Goal: Task Accomplishment & Management: Use online tool/utility

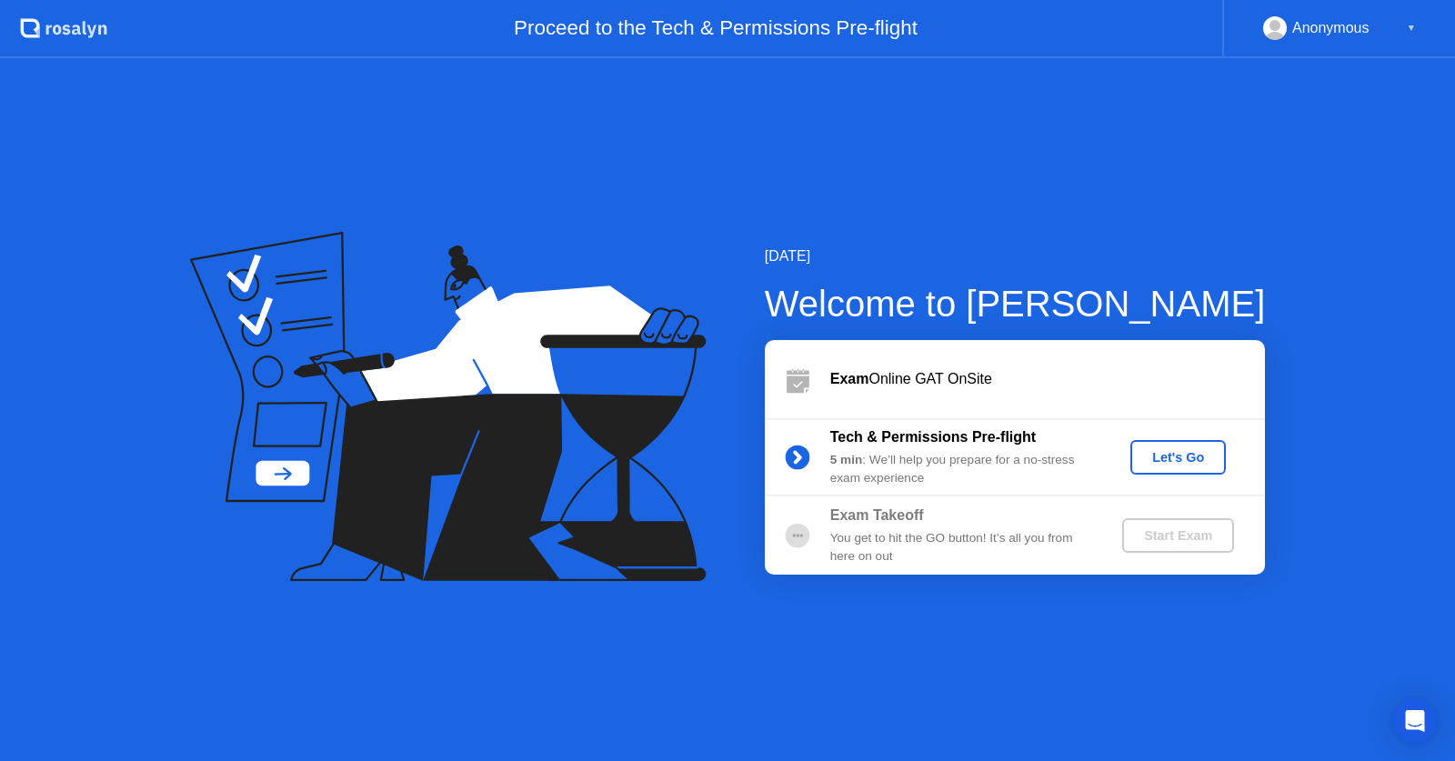
click at [1164, 460] on div "Let's Go" at bounding box center [1178, 457] width 81 height 15
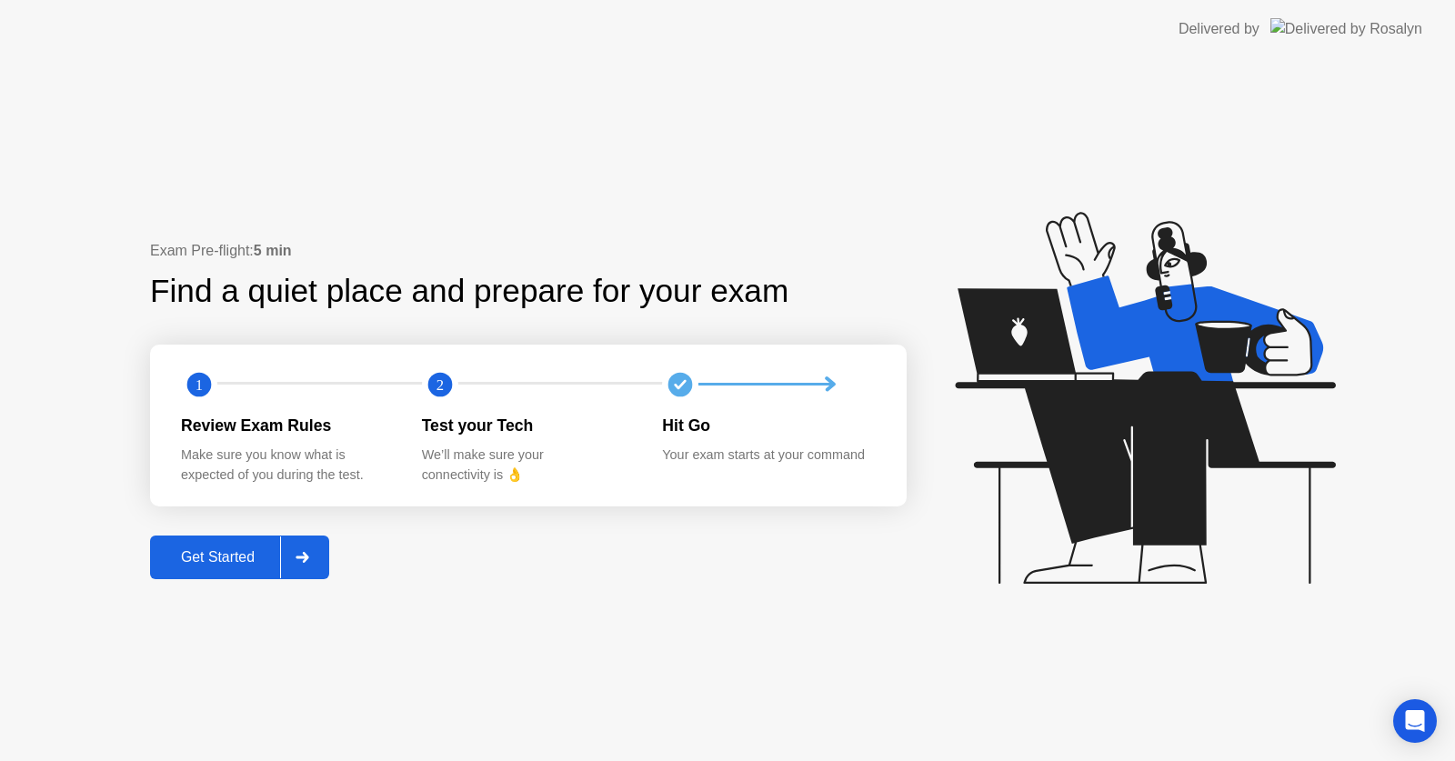
click at [242, 561] on div "Get Started" at bounding box center [218, 557] width 125 height 16
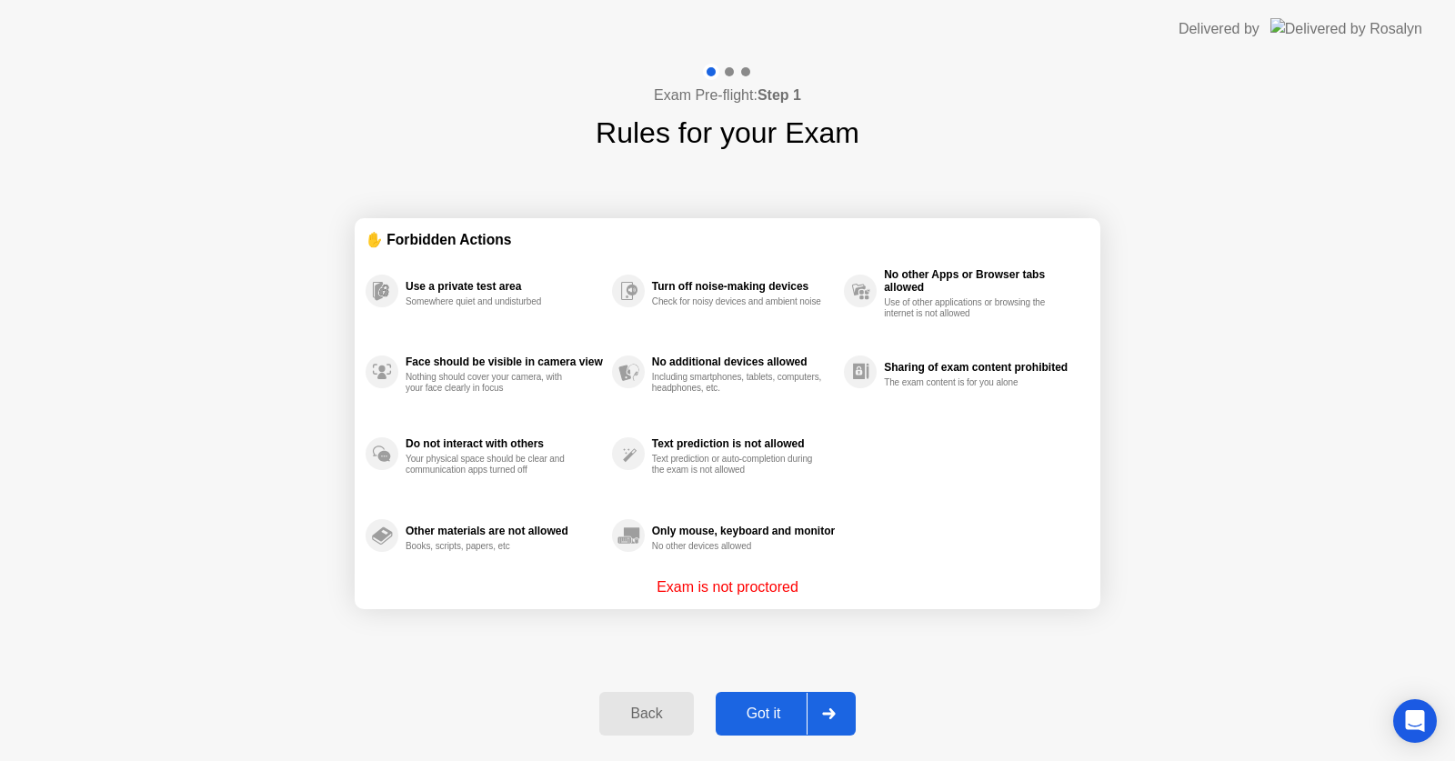
click at [778, 713] on div "Got it" at bounding box center [763, 714] width 85 height 16
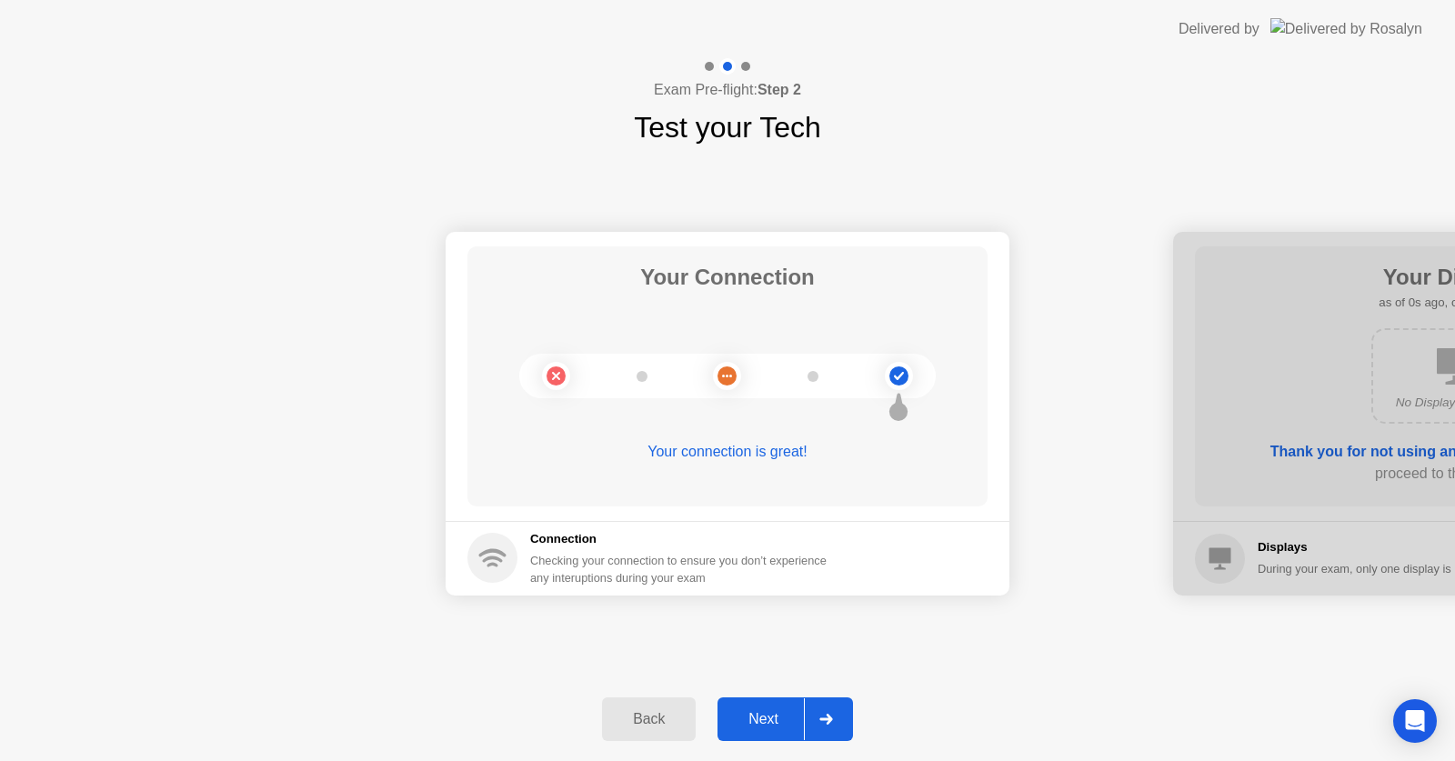
click at [778, 713] on div "Next" at bounding box center [763, 719] width 81 height 16
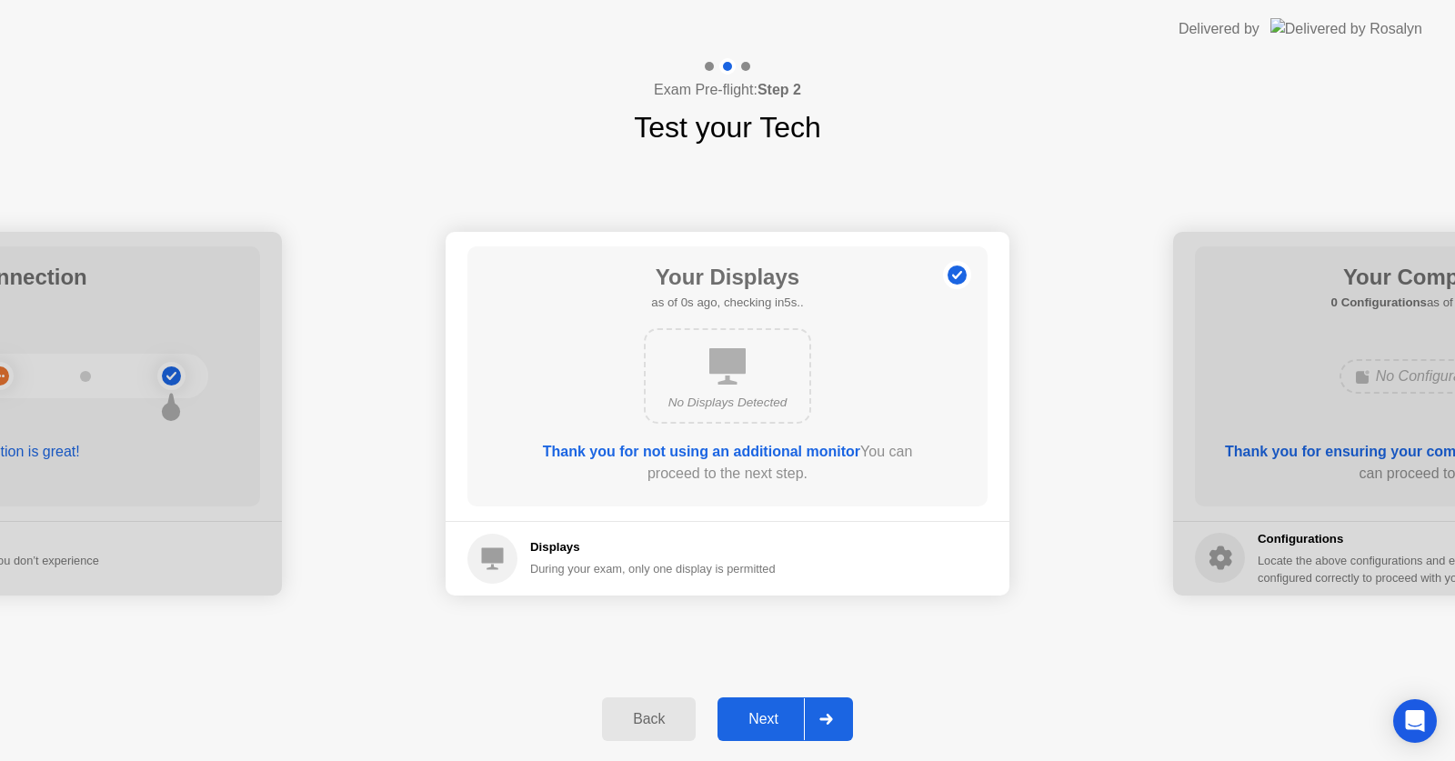
click at [778, 713] on div "Next" at bounding box center [763, 719] width 81 height 16
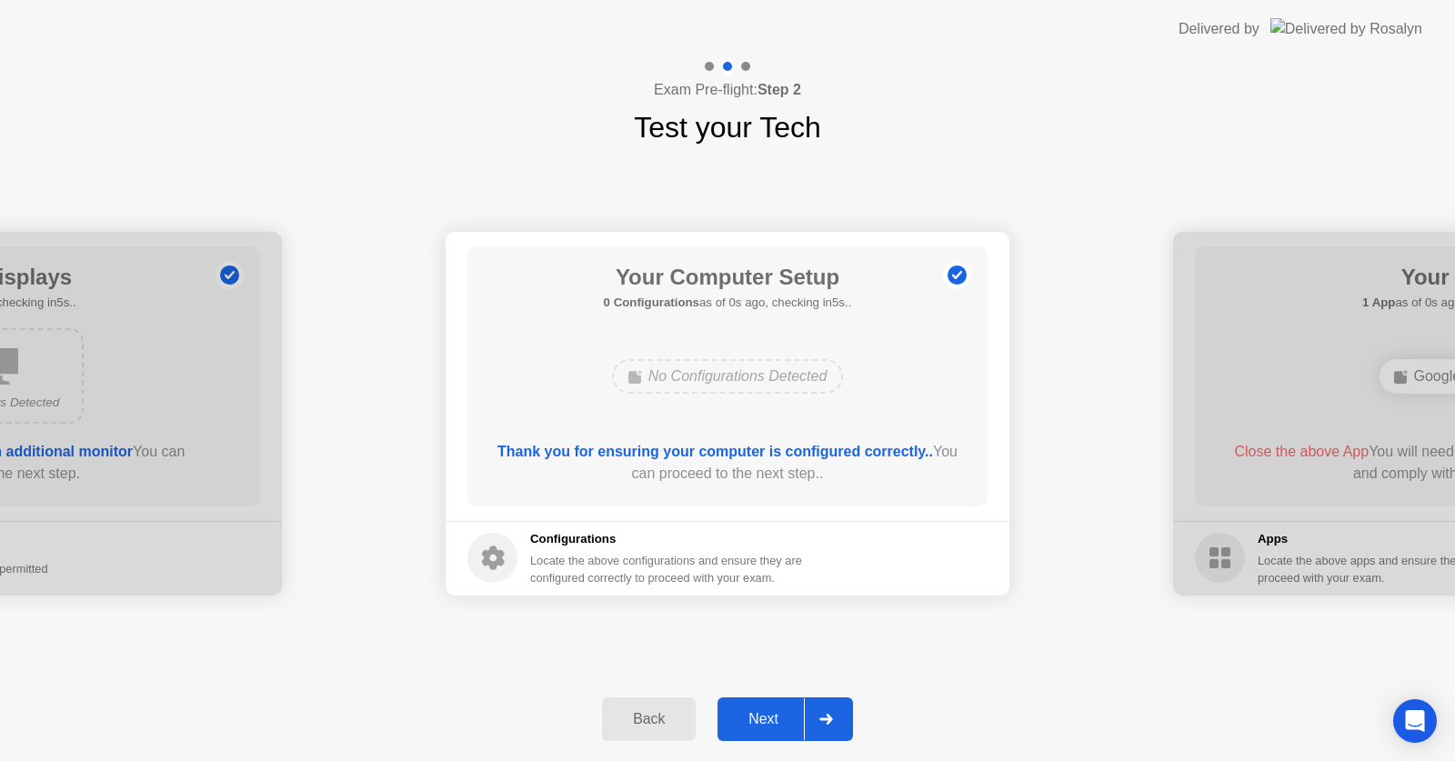
click at [778, 713] on div "Next" at bounding box center [763, 719] width 81 height 16
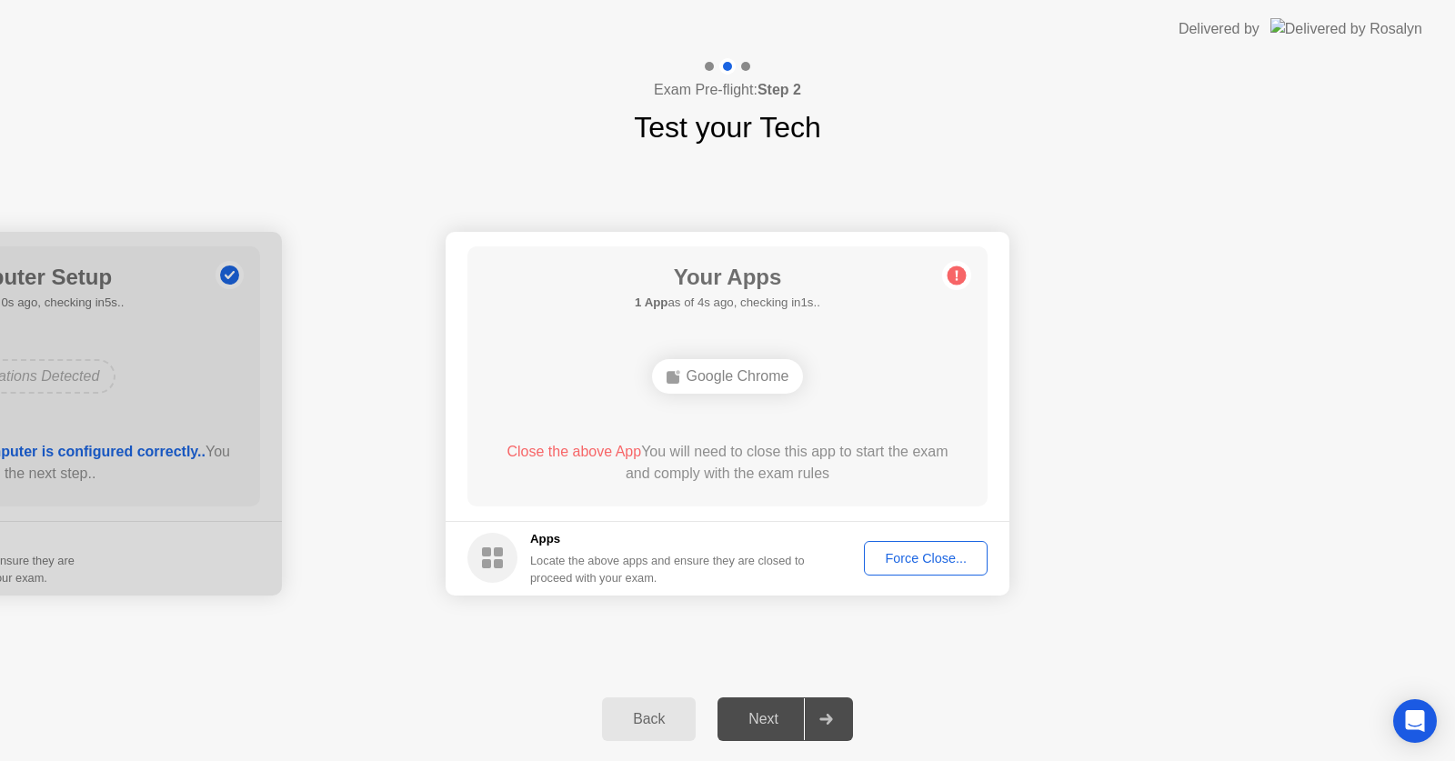
click at [932, 553] on div "Force Close..." at bounding box center [925, 558] width 111 height 15
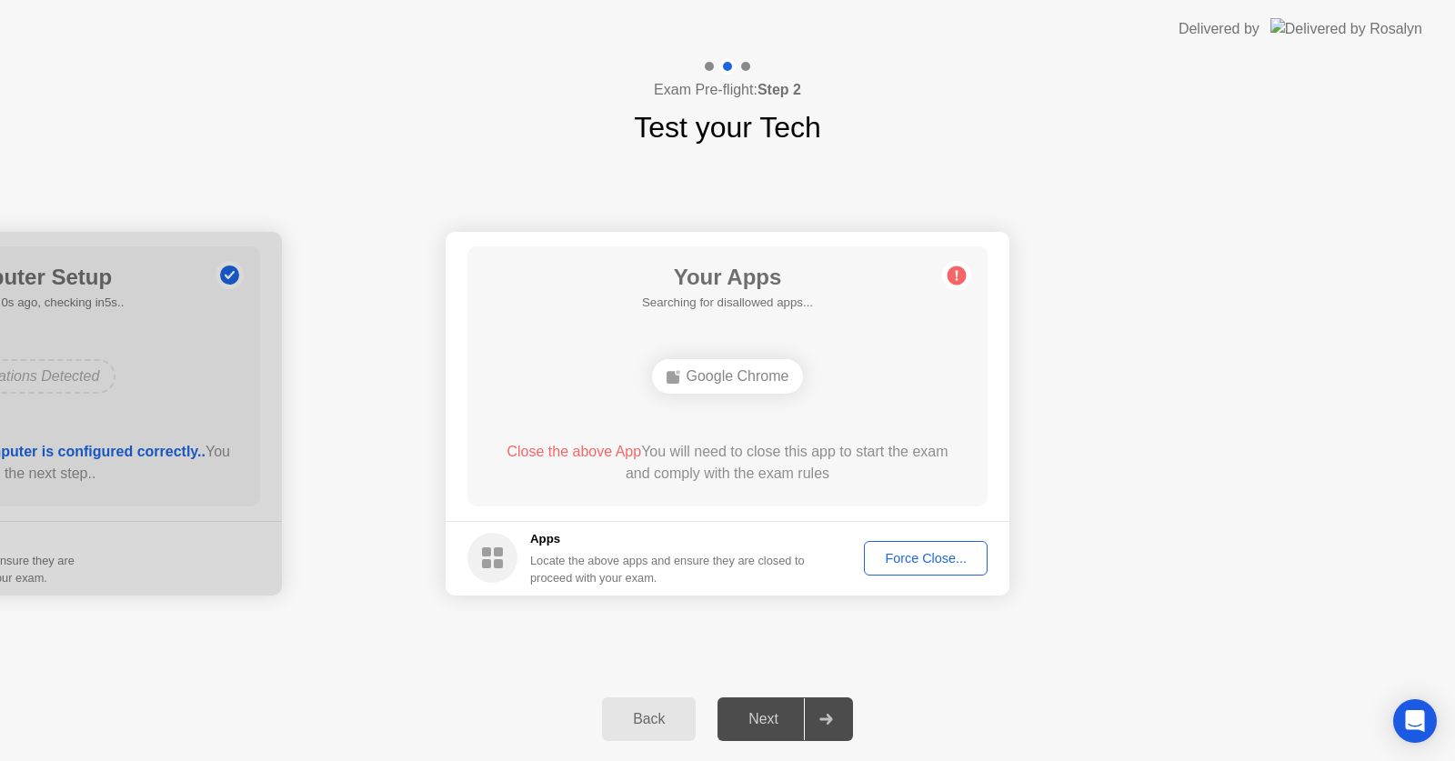
click at [649, 722] on div "Back" at bounding box center [648, 719] width 83 height 16
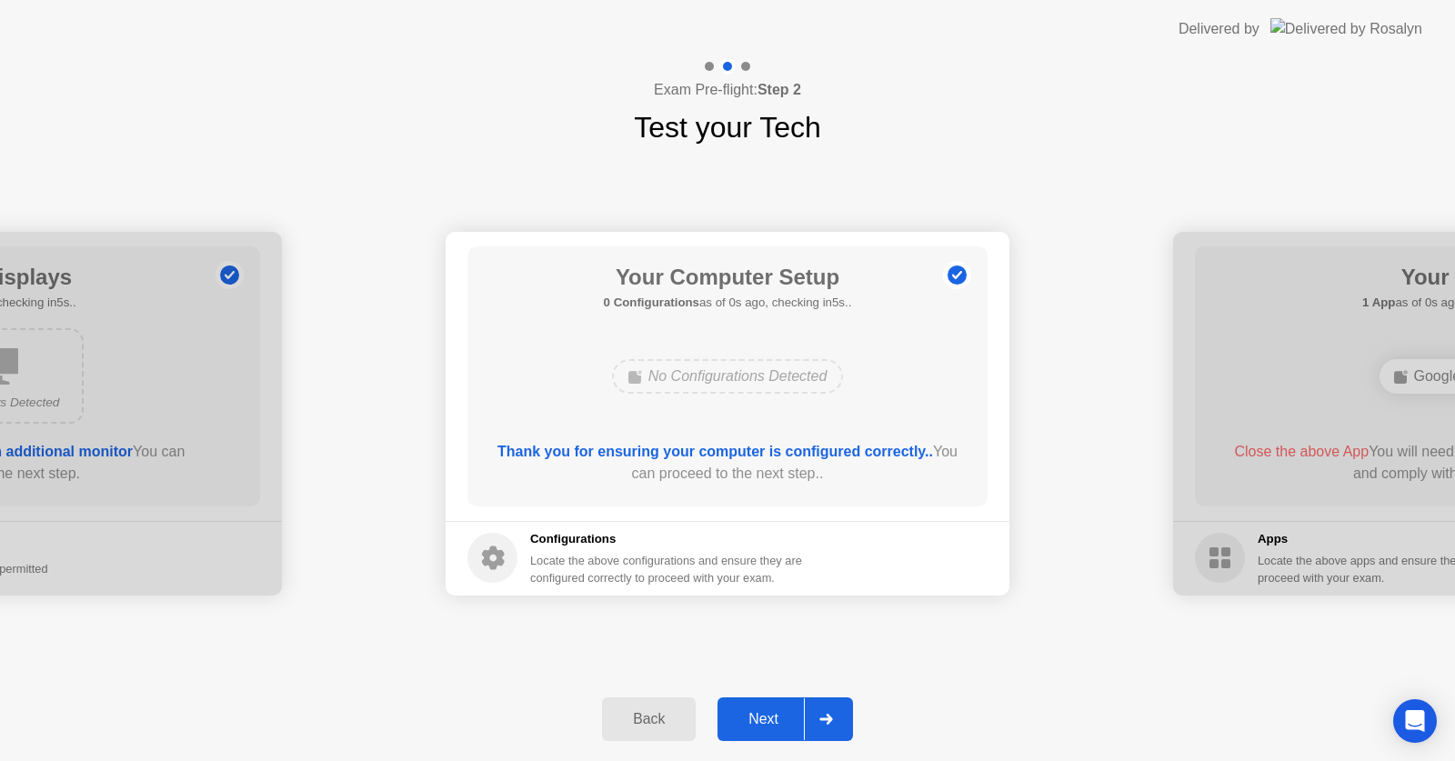
click at [770, 741] on div "Back Next" at bounding box center [727, 719] width 1455 height 84
click at [772, 722] on div "Next" at bounding box center [763, 719] width 81 height 16
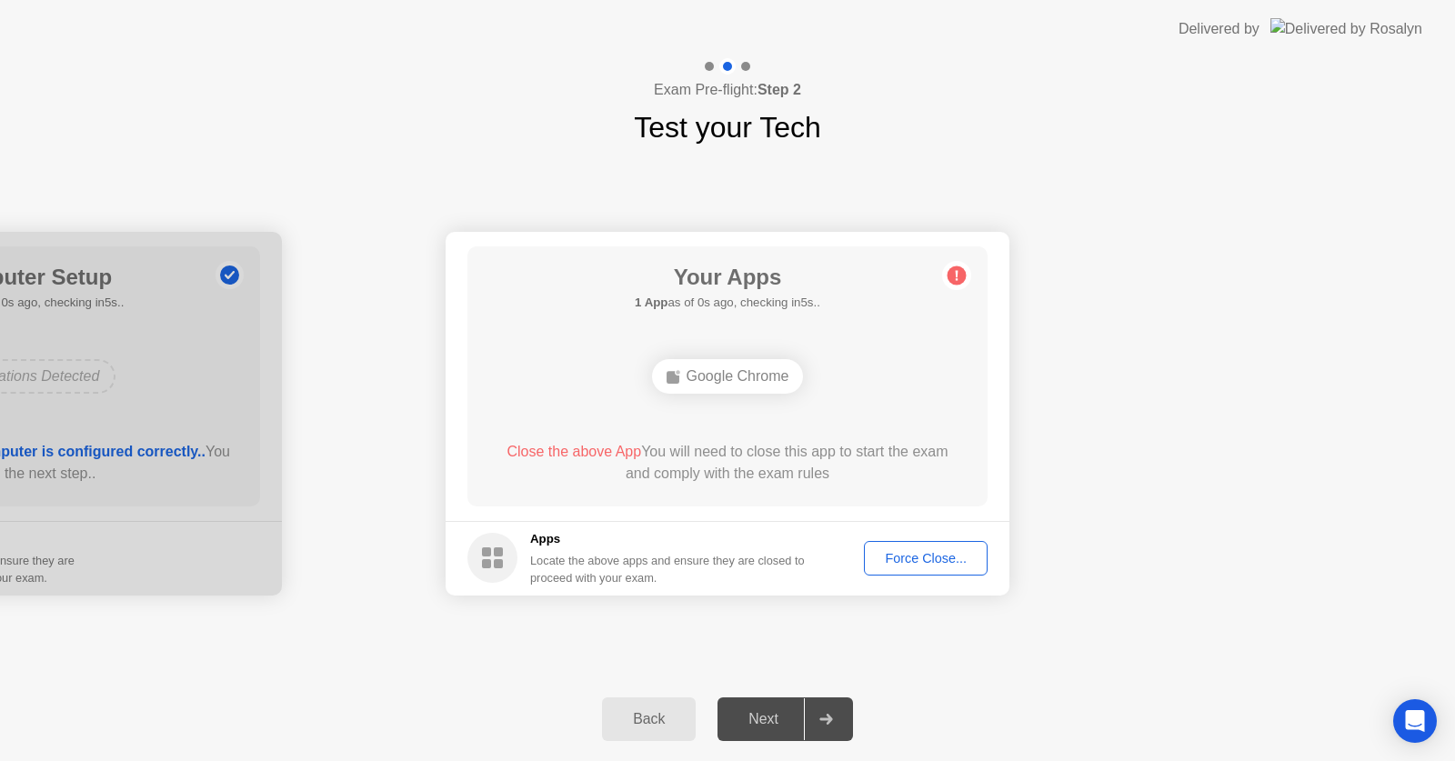
click at [920, 551] on div "Force Close..." at bounding box center [925, 558] width 111 height 15
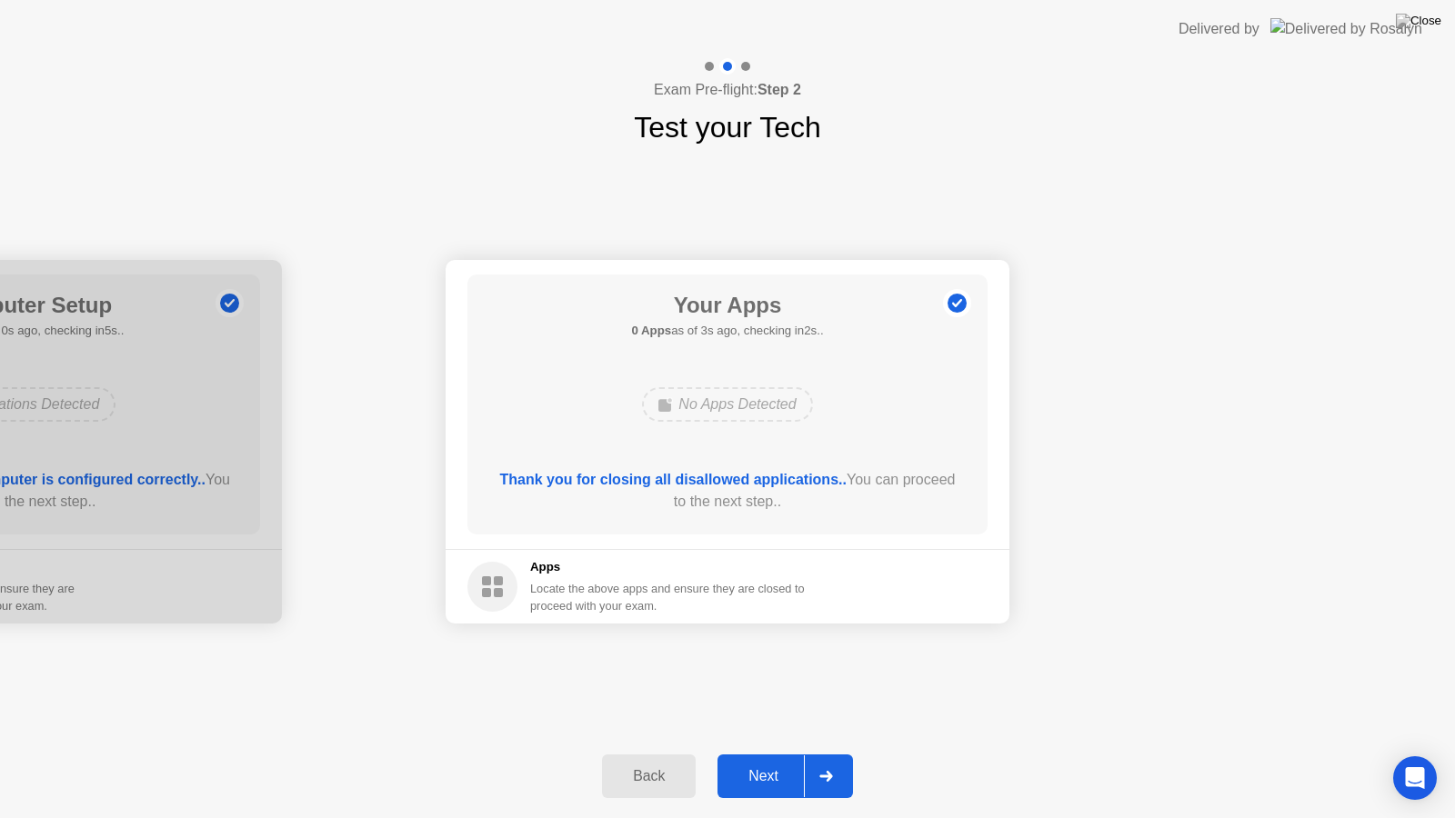
click at [782, 760] on div "Next" at bounding box center [763, 776] width 81 height 16
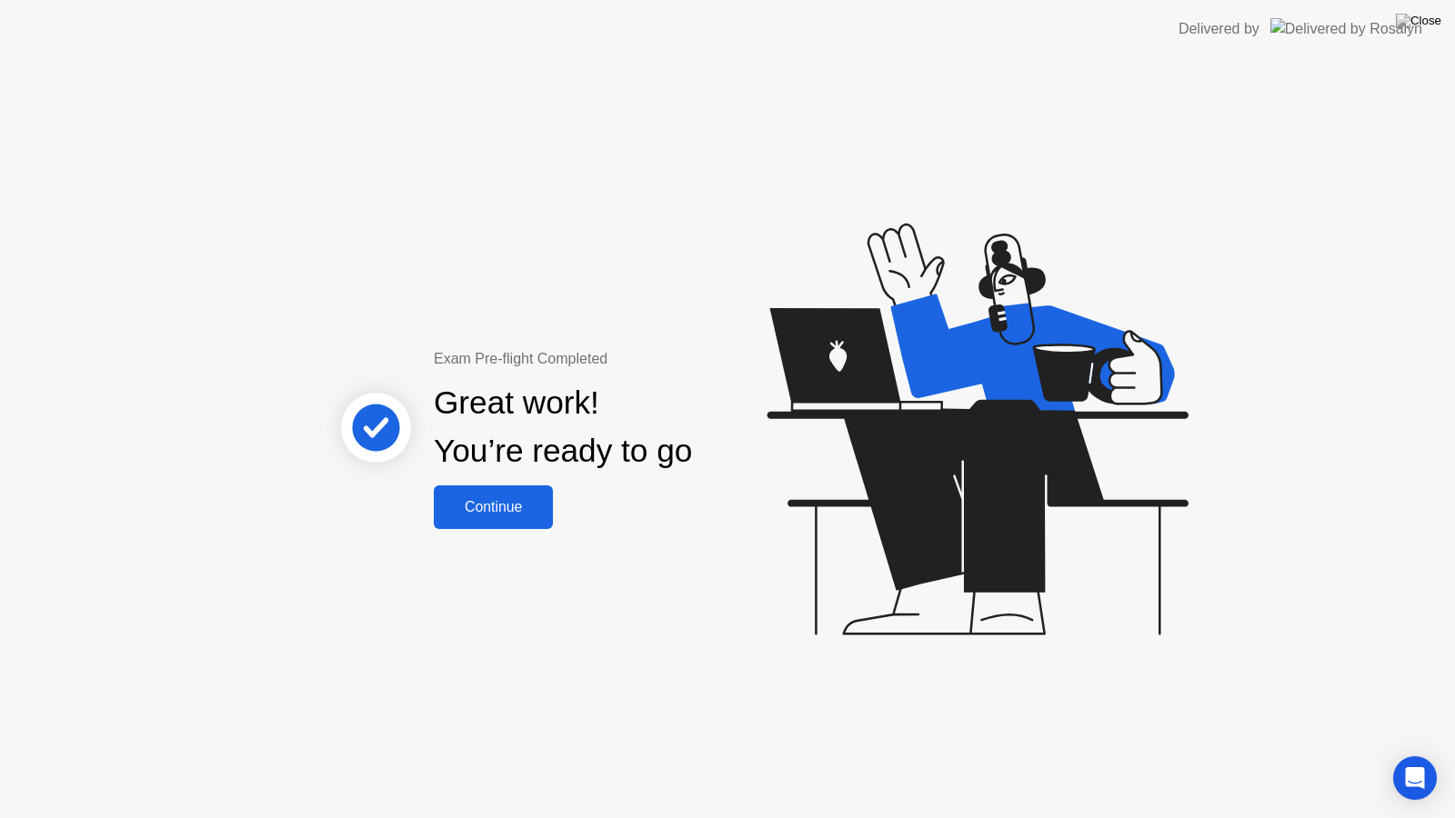
click at [487, 509] on div "Continue" at bounding box center [493, 507] width 108 height 16
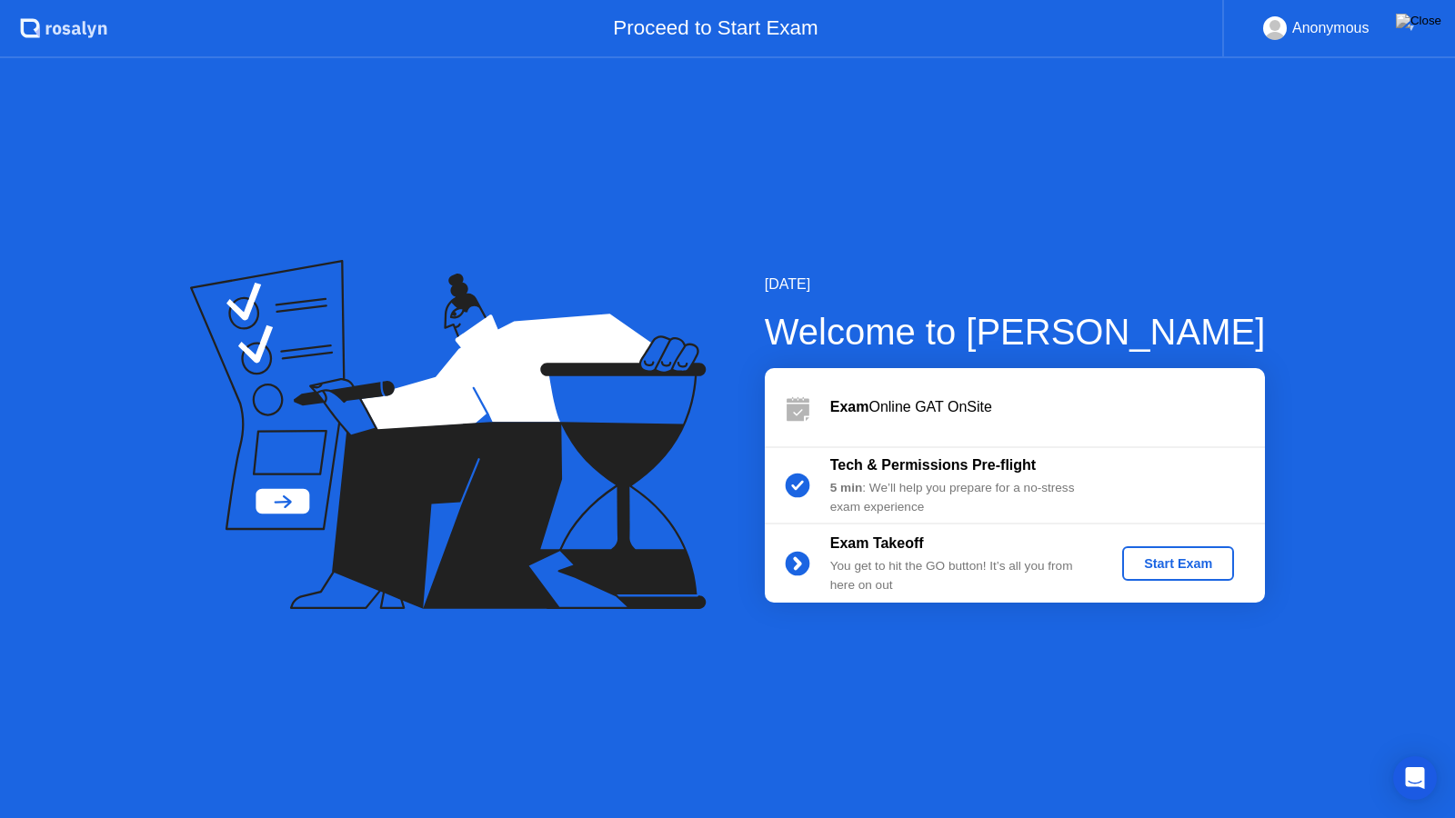
click at [1151, 558] on div "Start Exam" at bounding box center [1177, 564] width 97 height 15
